Goal: Task Accomplishment & Management: Use online tool/utility

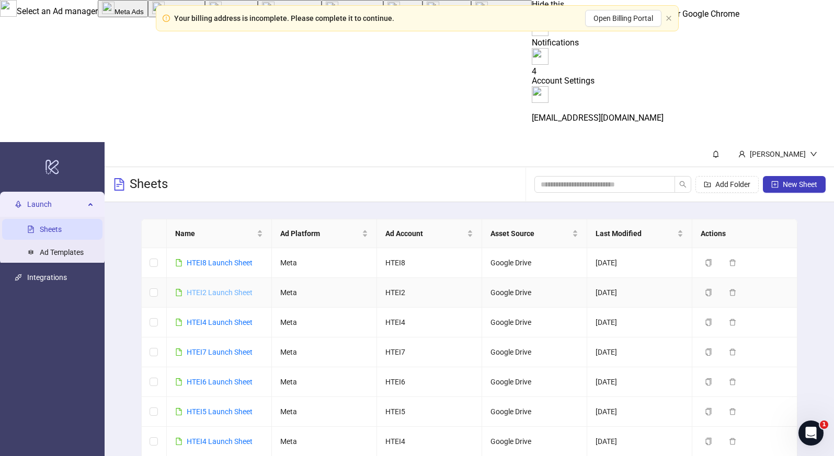
click at [234, 288] on link "HTEI2 Launch Sheet" at bounding box center [220, 292] width 66 height 8
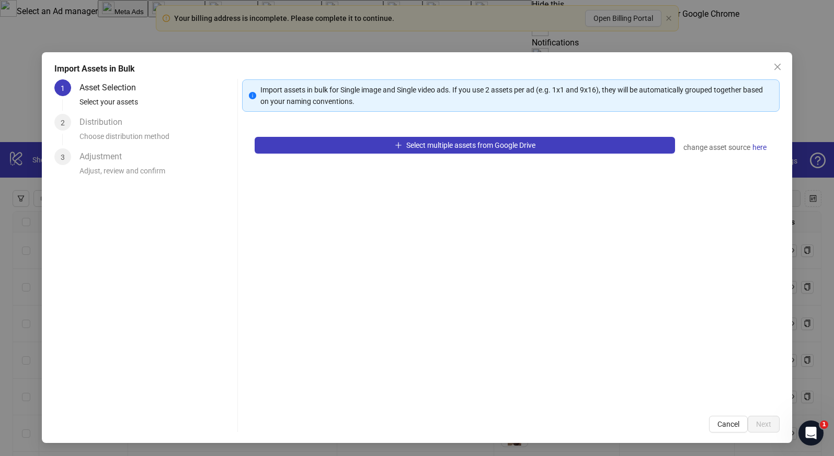
click at [442, 156] on div "Select multiple assets from Google Drive change asset source here" at bounding box center [510, 263] width 537 height 279
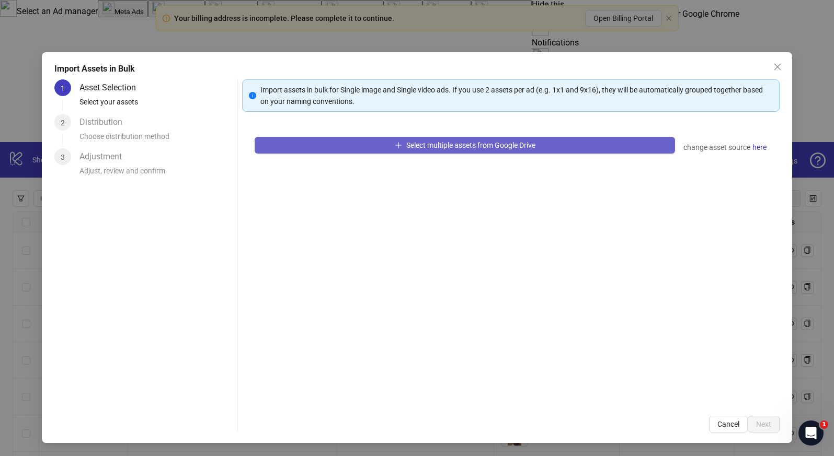
click at [442, 148] on span "Select multiple assets from Google Drive" at bounding box center [470, 145] width 129 height 8
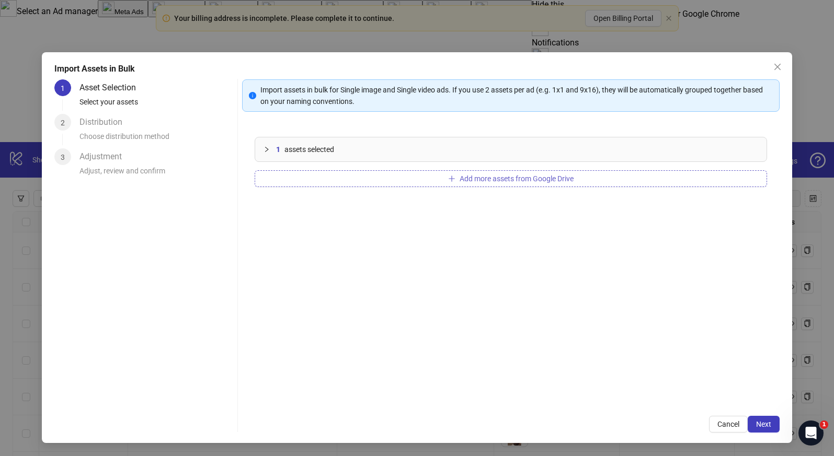
click at [342, 184] on button "Add more assets from Google Drive" at bounding box center [511, 178] width 512 height 17
click at [761, 422] on span "Next" at bounding box center [763, 424] width 15 height 8
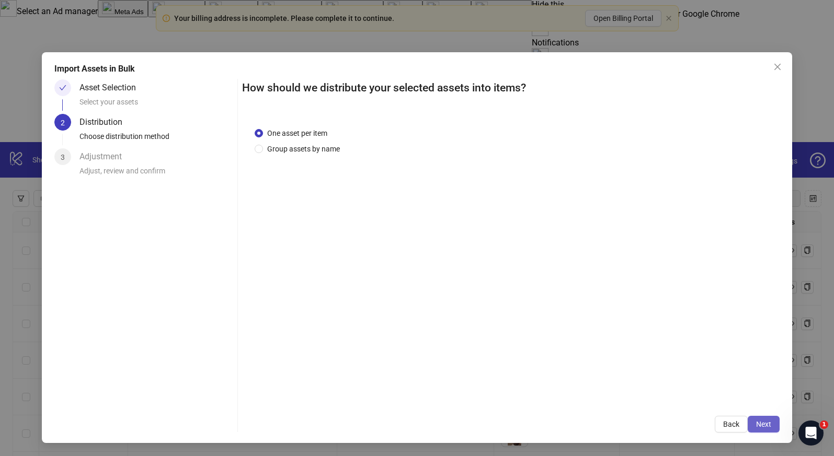
click at [767, 426] on span "Next" at bounding box center [763, 424] width 15 height 8
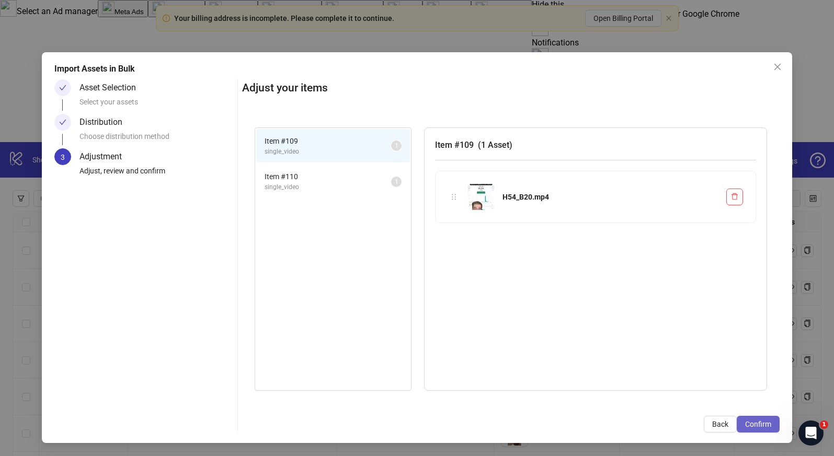
click at [766, 427] on span "Confirm" at bounding box center [758, 424] width 26 height 8
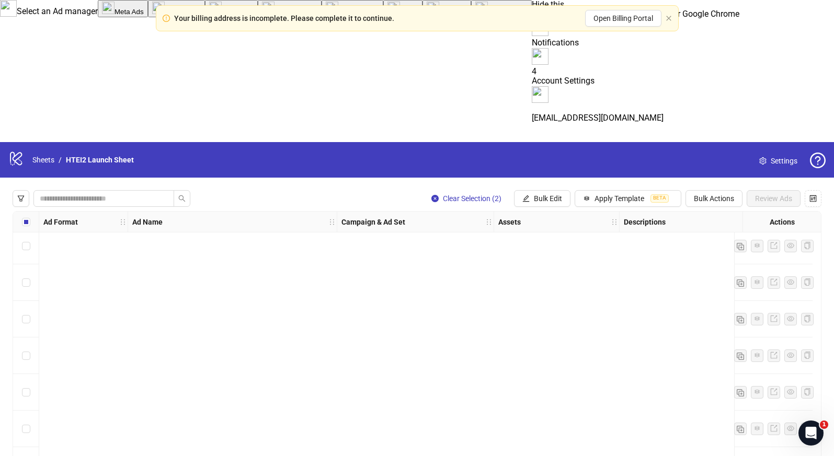
scroll to position [3698, 0]
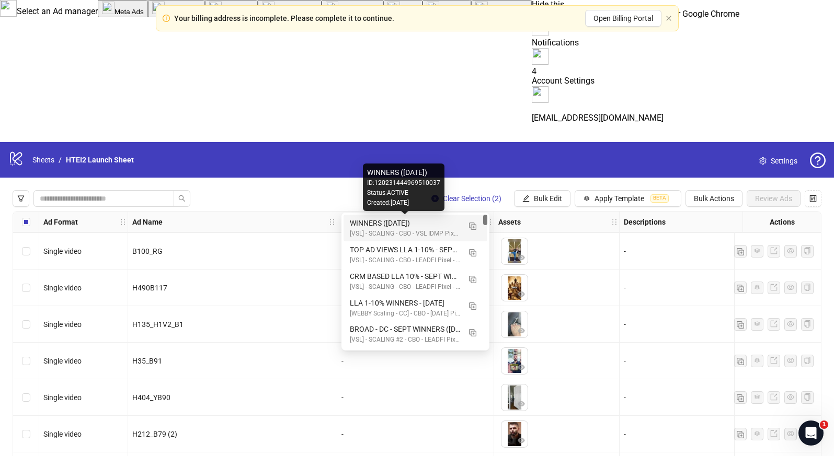
click at [394, 219] on div "WINNERS ([DATE])" at bounding box center [405, 222] width 110 height 11
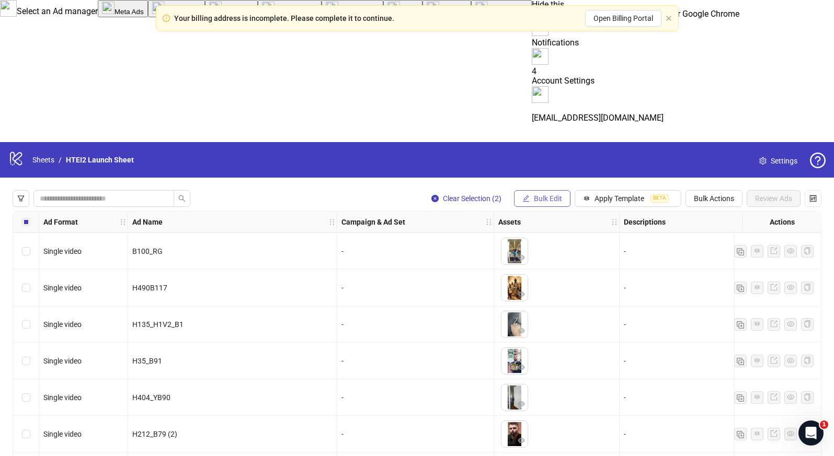
click at [559, 194] on span "Bulk Edit" at bounding box center [548, 198] width 28 height 8
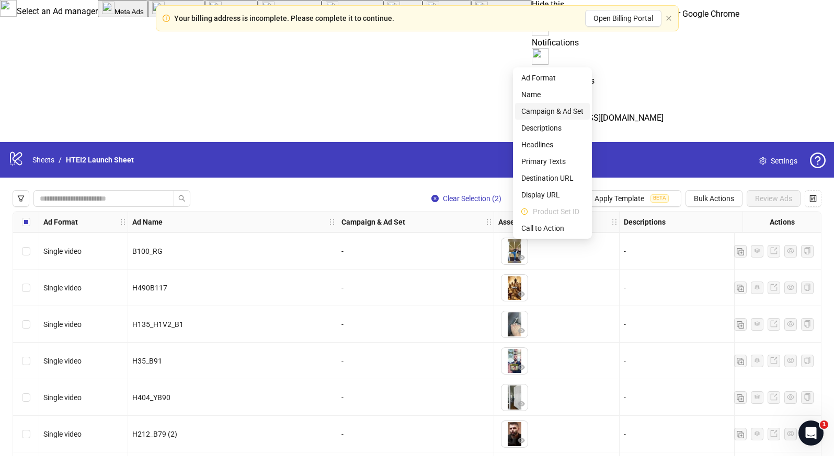
click at [568, 116] on span "Campaign & Ad Set" at bounding box center [552, 111] width 62 height 11
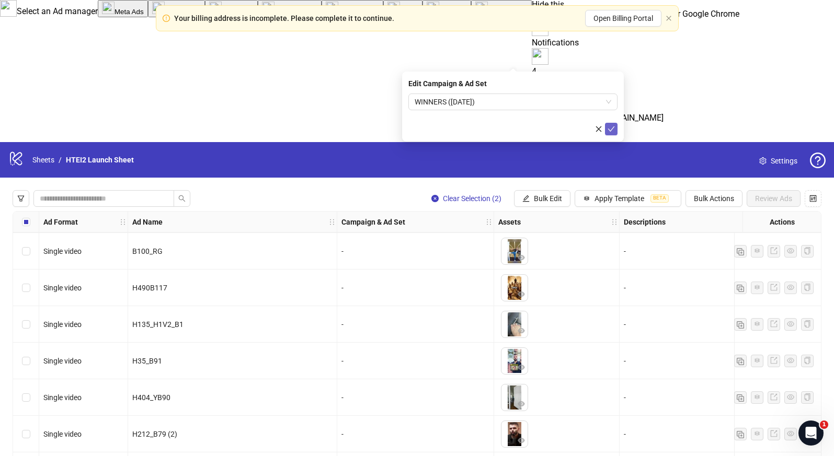
click at [608, 128] on icon "check" at bounding box center [610, 128] width 7 height 7
click at [607, 178] on div "Clear Selection (2) Bulk Edit Apply Template BETA Bulk Actions Review Ads Ad Fo…" at bounding box center [417, 387] width 834 height 419
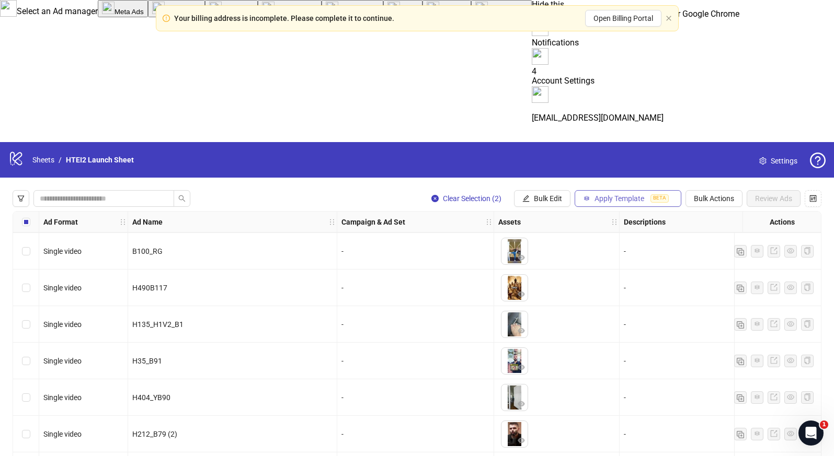
click at [607, 190] on button "Apply Template BETA" at bounding box center [627, 198] width 107 height 17
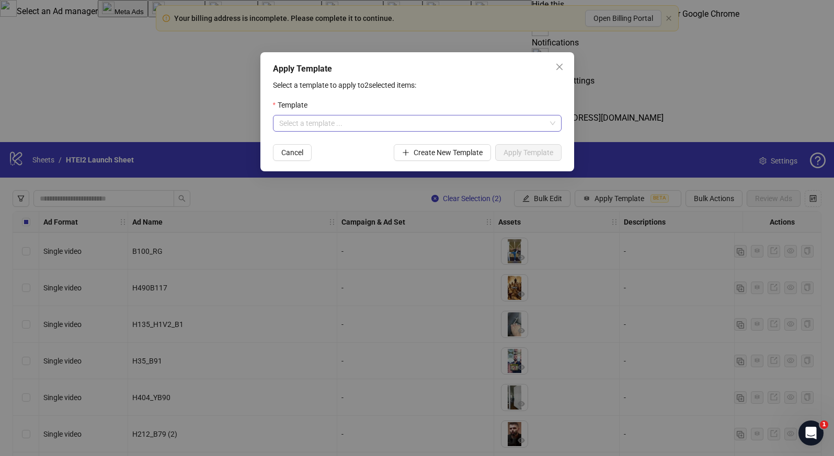
click at [477, 129] on input "search" at bounding box center [412, 123] width 267 height 16
click at [419, 144] on div "VSL TEMPLATE" at bounding box center [417, 144] width 272 height 11
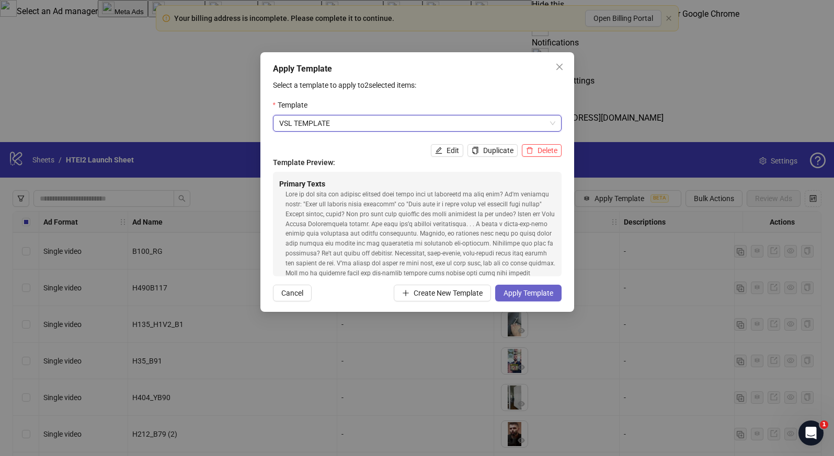
click at [534, 294] on span "Apply Template" at bounding box center [528, 293] width 50 height 8
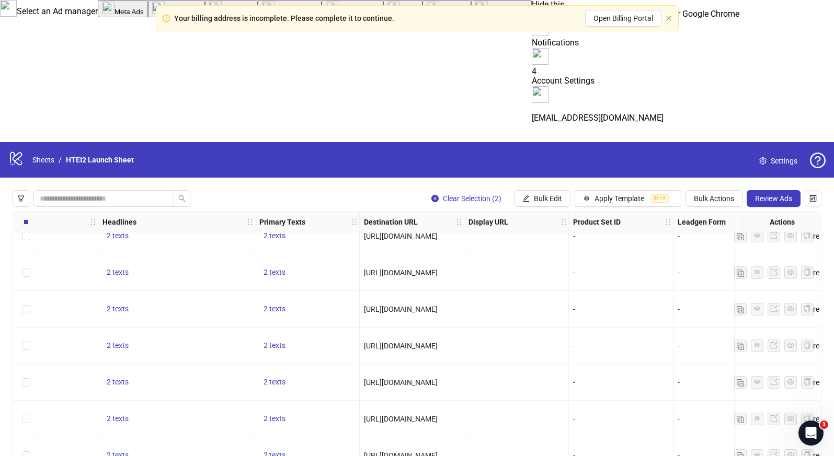
scroll to position [2940, 678]
click at [413, 415] on span "[URL][DOMAIN_NAME]" at bounding box center [401, 419] width 74 height 8
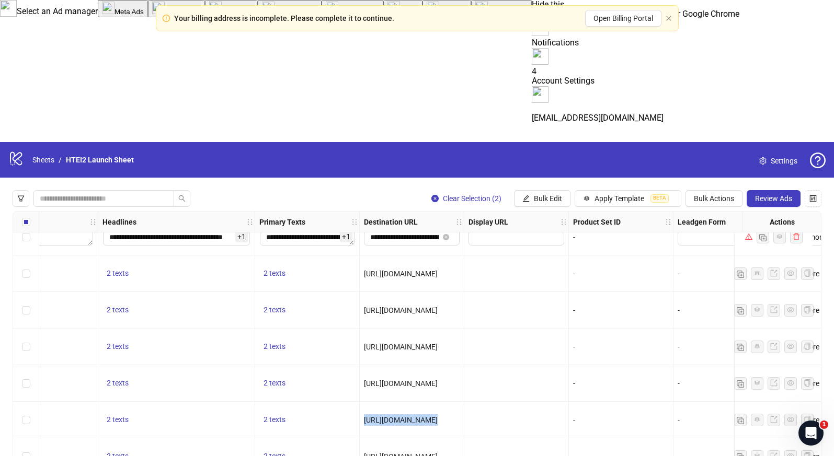
click at [413, 415] on span "[URL][DOMAIN_NAME]" at bounding box center [401, 419] width 74 height 8
copy span "[URL][DOMAIN_NAME]"
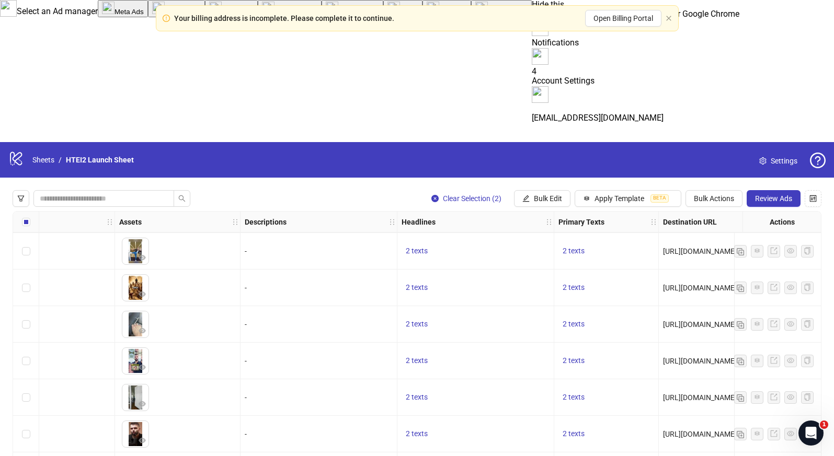
scroll to position [3698, 542]
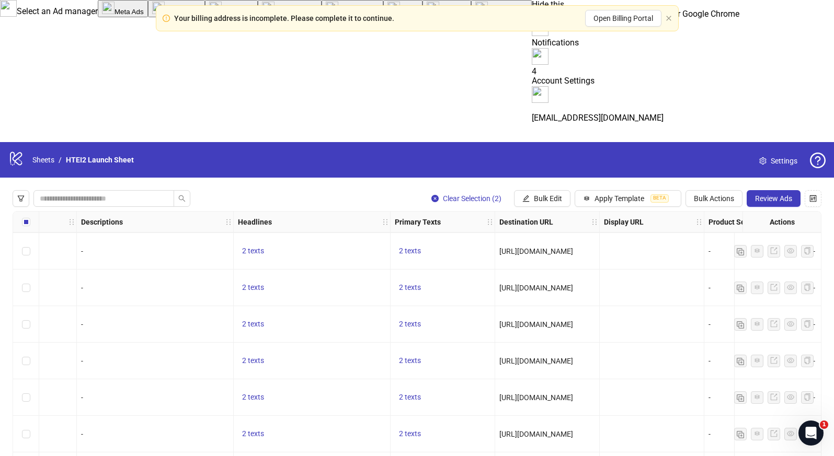
paste input "**********"
type input "**********"
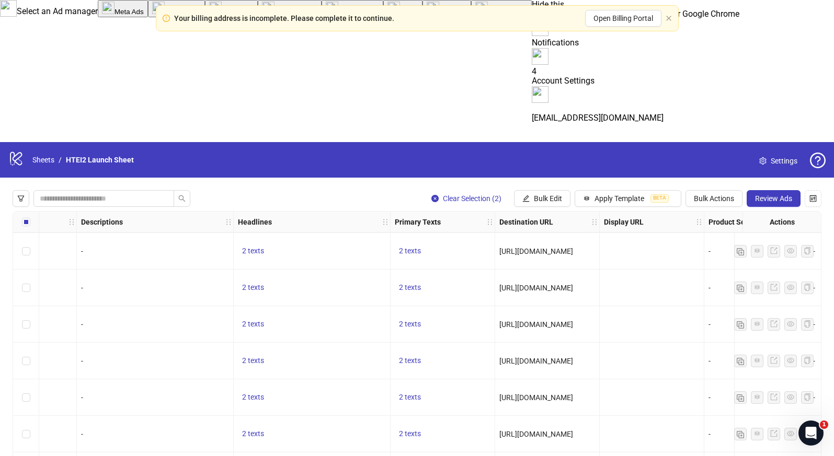
scroll to position [0, 87]
paste input "**********"
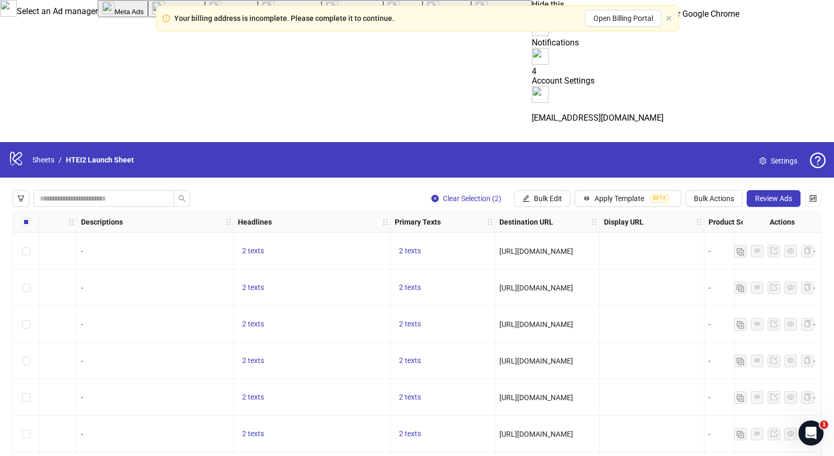
type input "**********"
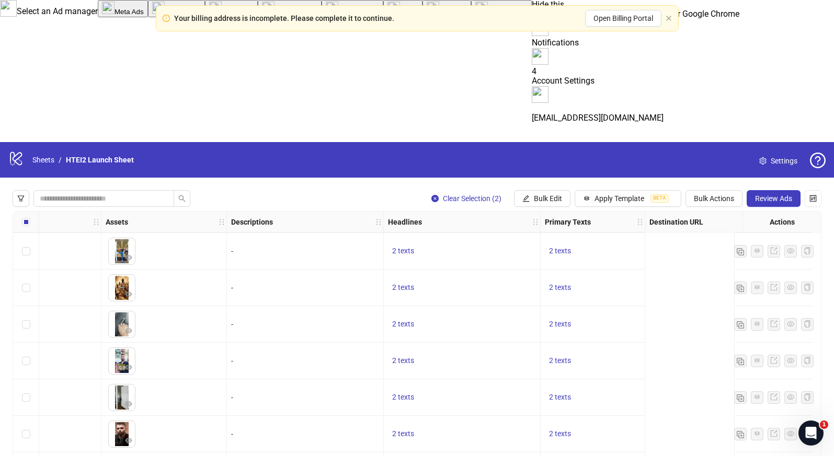
scroll to position [3698, 0]
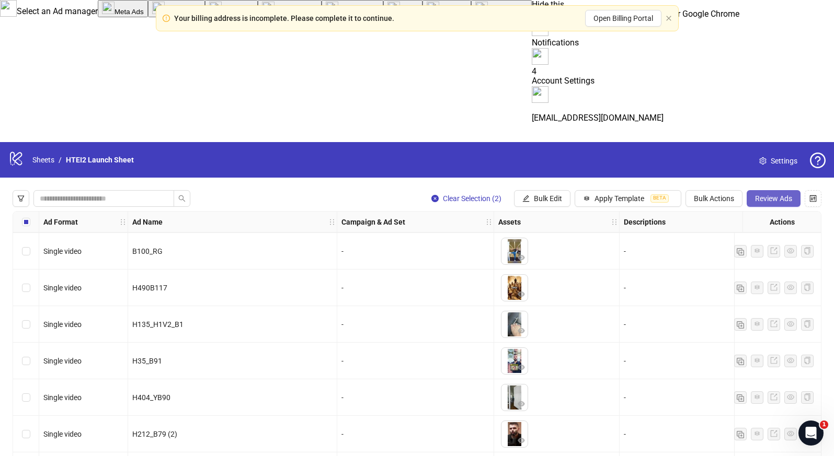
click at [770, 194] on span "Review Ads" at bounding box center [773, 198] width 37 height 8
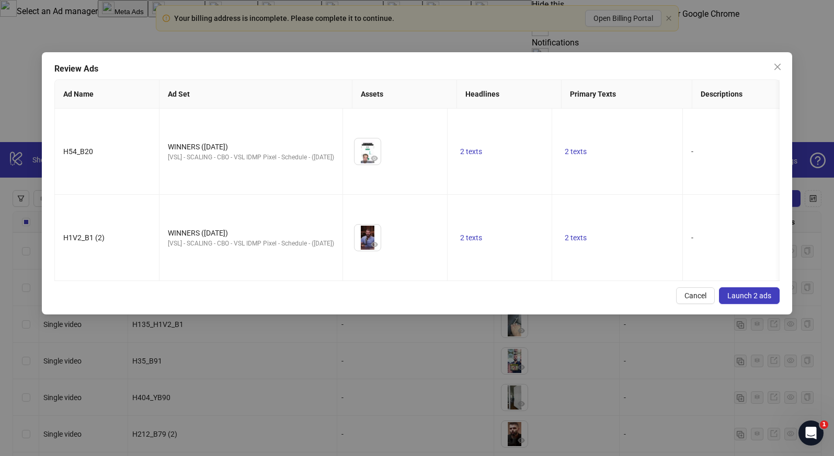
click at [744, 287] on button "Launch 2 ads" at bounding box center [749, 295] width 61 height 17
